Goal: Information Seeking & Learning: Learn about a topic

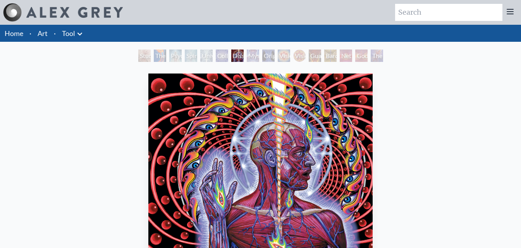
click at [251, 56] on div "Mystic Eye" at bounding box center [253, 56] width 12 height 12
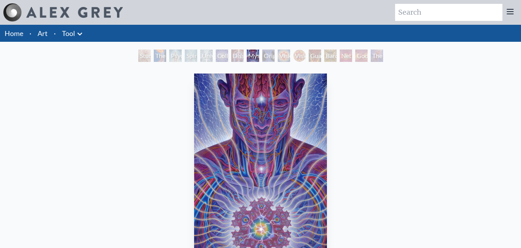
click at [231, 54] on div "Dissectional Art for Tool's Lateralus CD" at bounding box center [237, 56] width 12 height 12
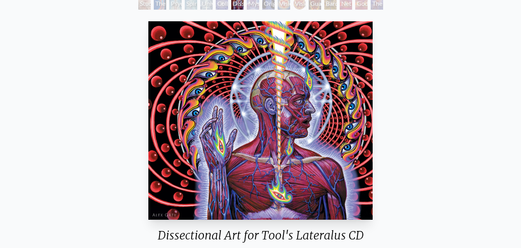
scroll to position [39, 0]
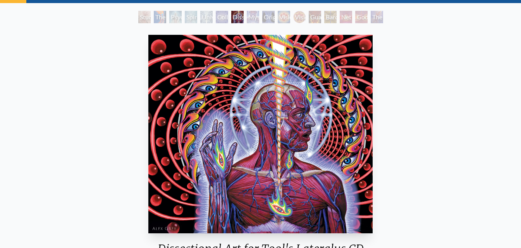
click at [141, 19] on div "Study for the Great Turn" at bounding box center [144, 17] width 12 height 12
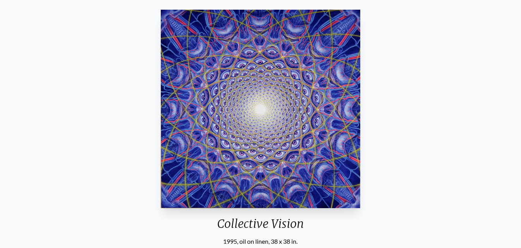
scroll to position [77, 0]
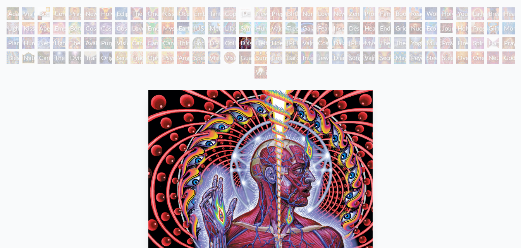
scroll to position [39, 0]
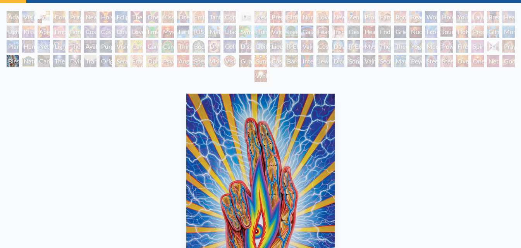
click at [109, 61] on div "Original Face" at bounding box center [106, 61] width 12 height 12
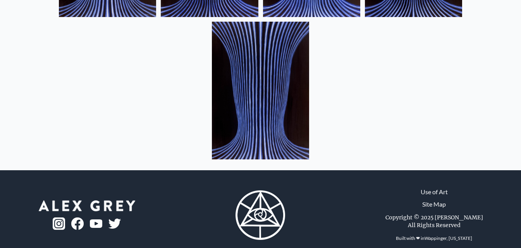
scroll to position [692, 0]
